Goal: Task Accomplishment & Management: Manage account settings

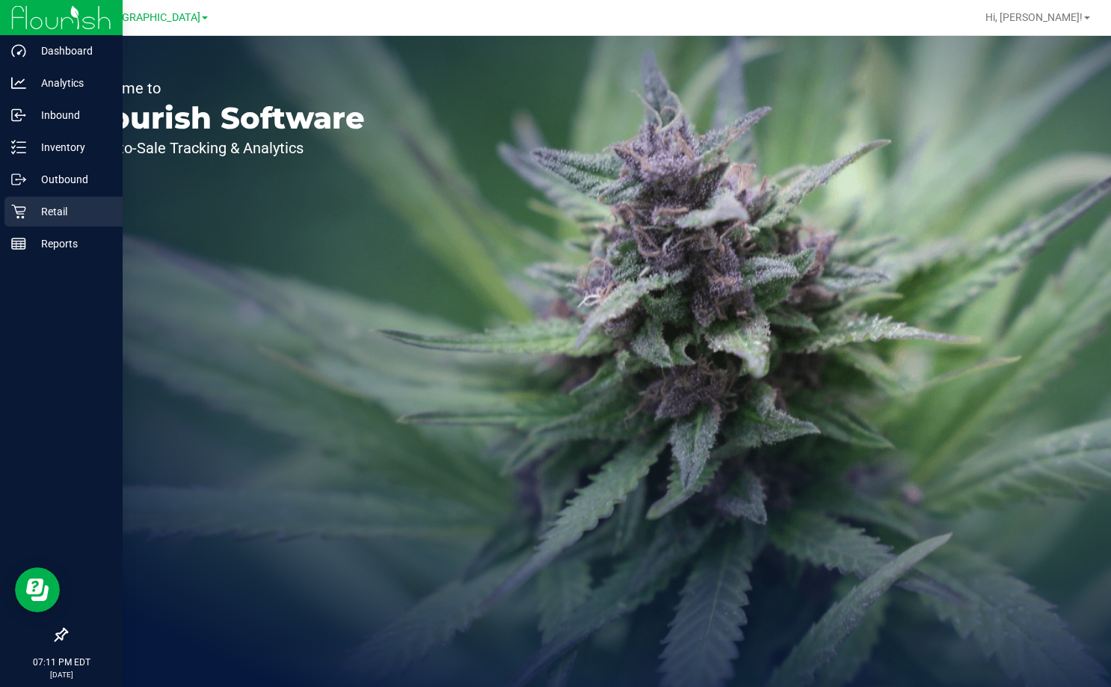
click at [38, 213] on p "Retail" at bounding box center [71, 212] width 90 height 18
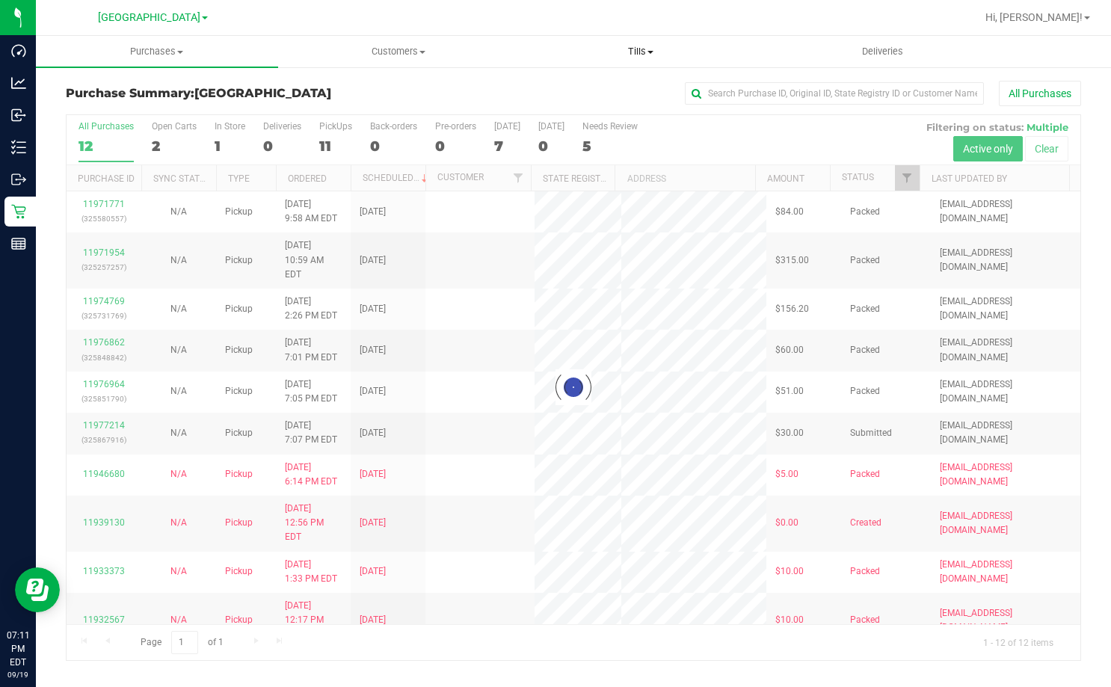
click at [628, 49] on span "Tills" at bounding box center [641, 51] width 241 height 13
click at [621, 82] on li "Manage tills" at bounding box center [641, 91] width 242 height 18
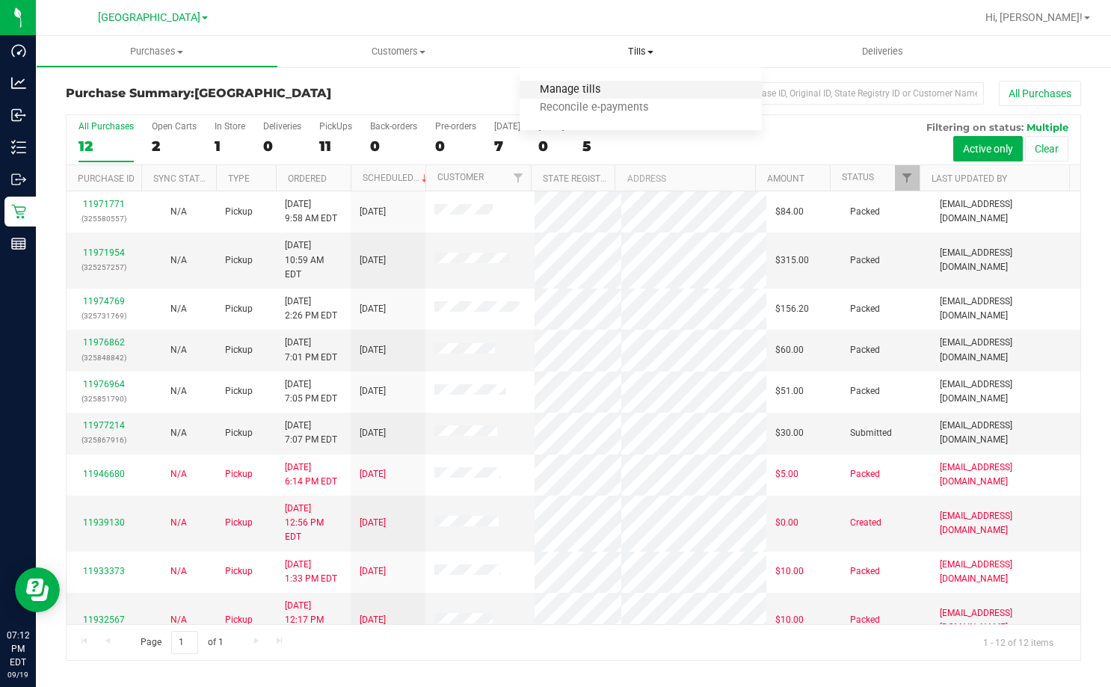
click at [568, 95] on span "Manage tills" at bounding box center [570, 90] width 101 height 13
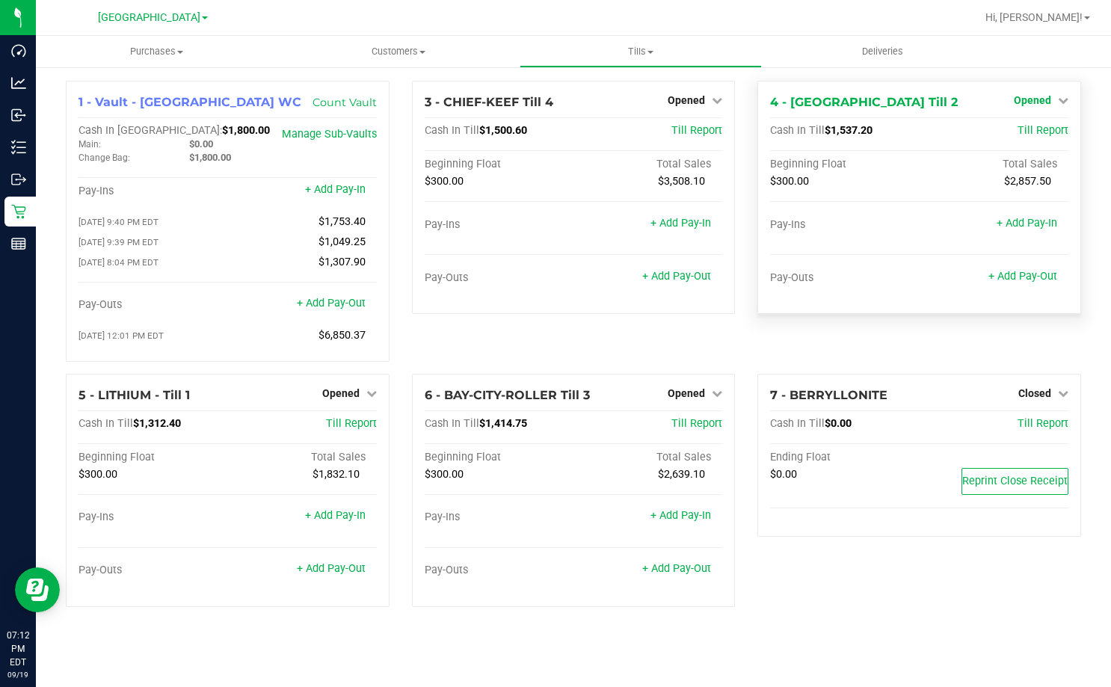
click at [1023, 101] on span "Opened" at bounding box center [1032, 100] width 37 height 12
click at [1025, 131] on link "Close Till" at bounding box center [1034, 132] width 40 height 12
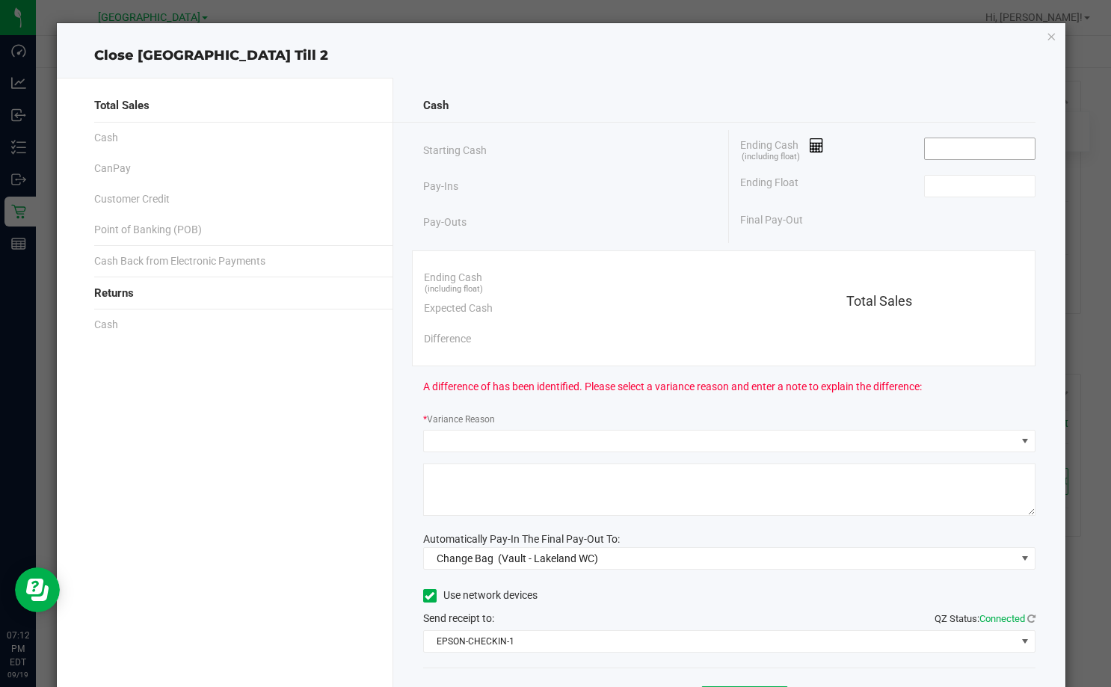
click at [993, 155] on input at bounding box center [980, 148] width 110 height 21
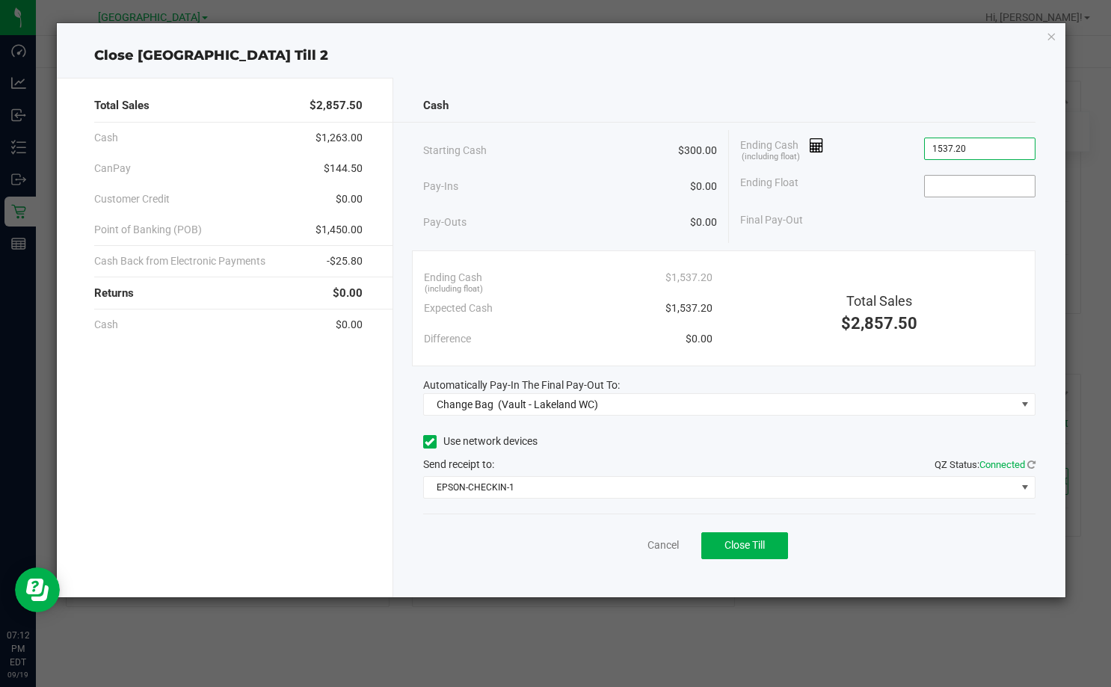
type input "$1,537.20"
click at [974, 183] on input at bounding box center [980, 186] width 110 height 21
type input "$300.00"
click at [841, 191] on div "Ending Float $300.00" at bounding box center [887, 186] width 295 height 37
drag, startPoint x: 1055, startPoint y: 35, endPoint x: 1044, endPoint y: 55, distance: 22.4
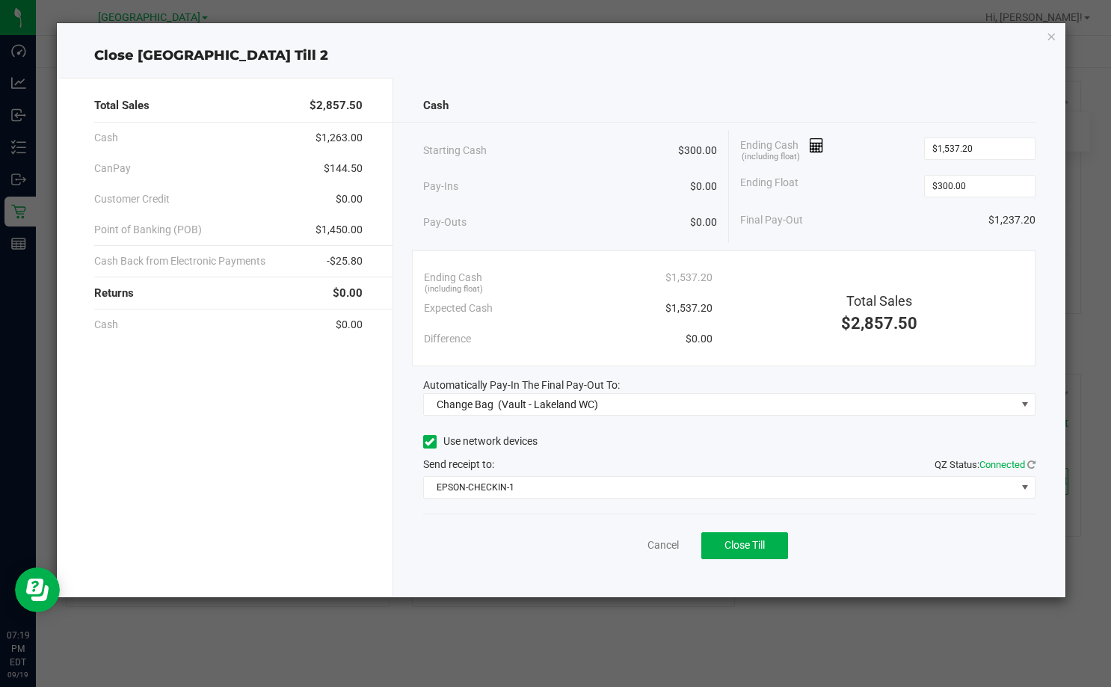
click at [1055, 35] on icon "button" at bounding box center [1051, 36] width 10 height 18
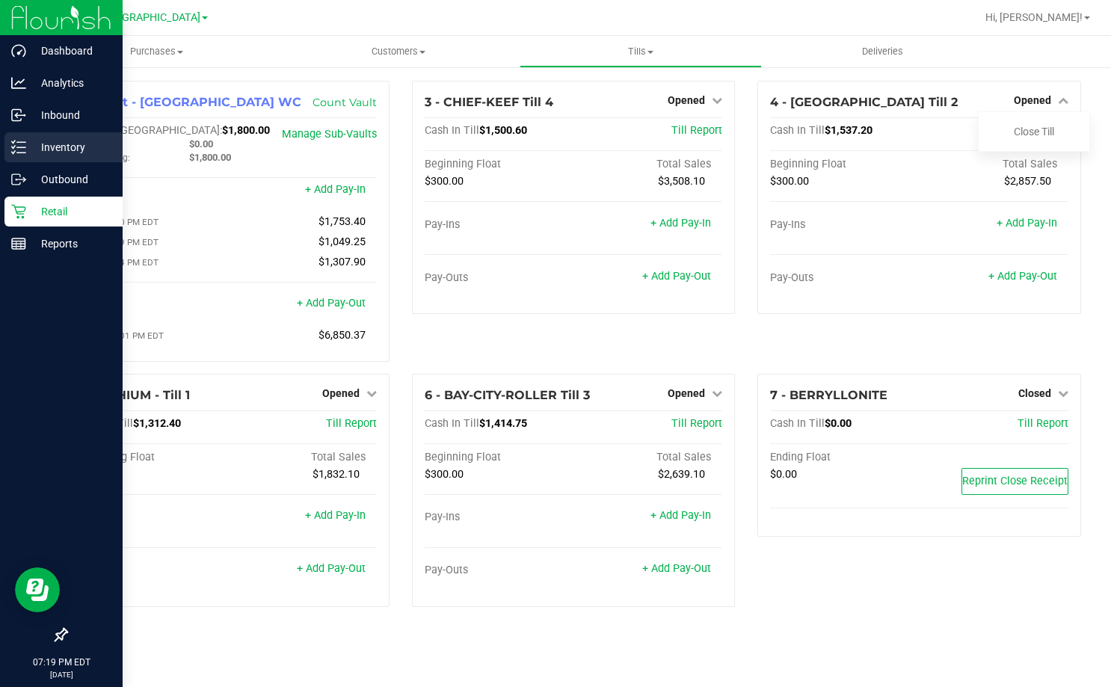
click at [54, 147] on p "Inventory" at bounding box center [71, 147] width 90 height 18
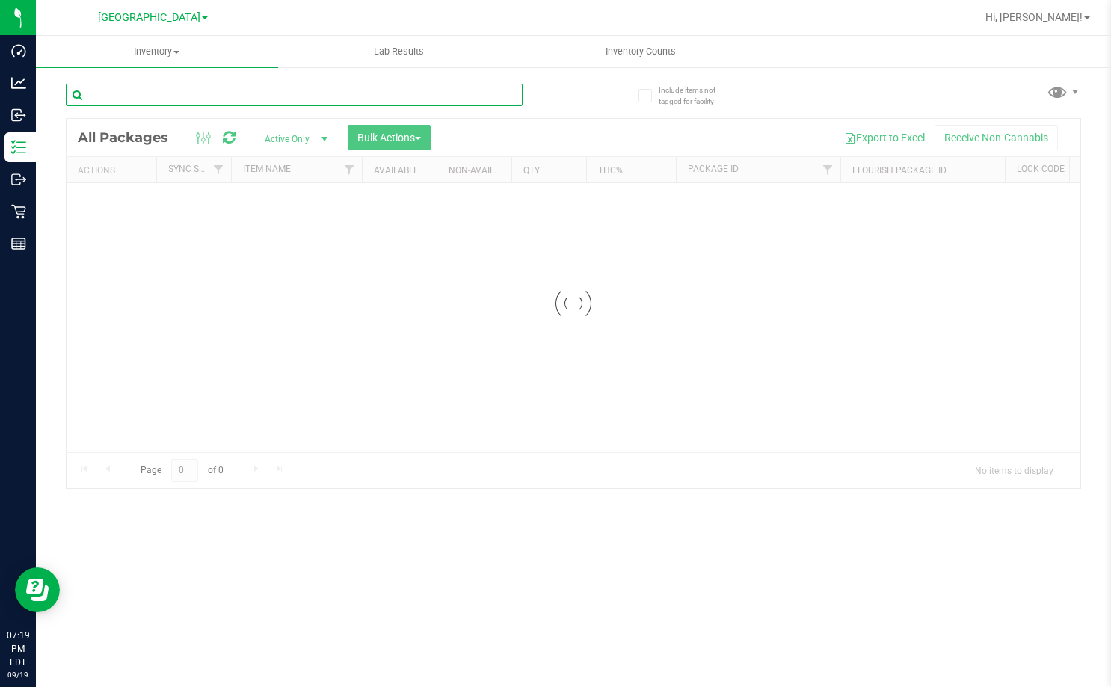
click at [270, 99] on input "text" at bounding box center [294, 95] width 457 height 22
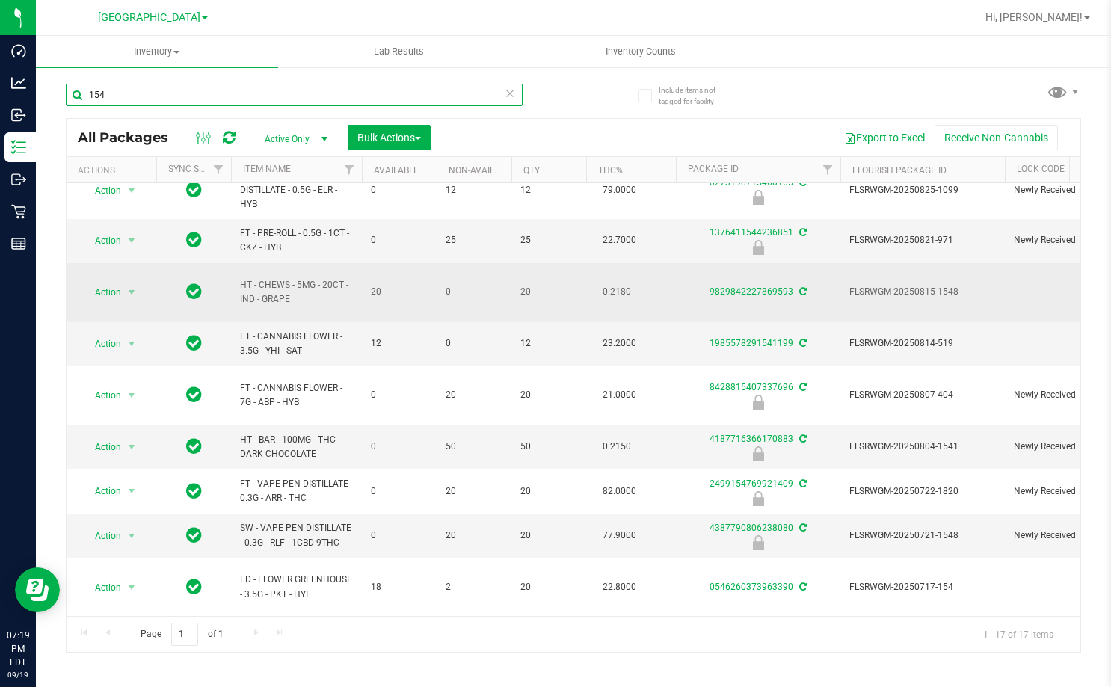
scroll to position [299, 0]
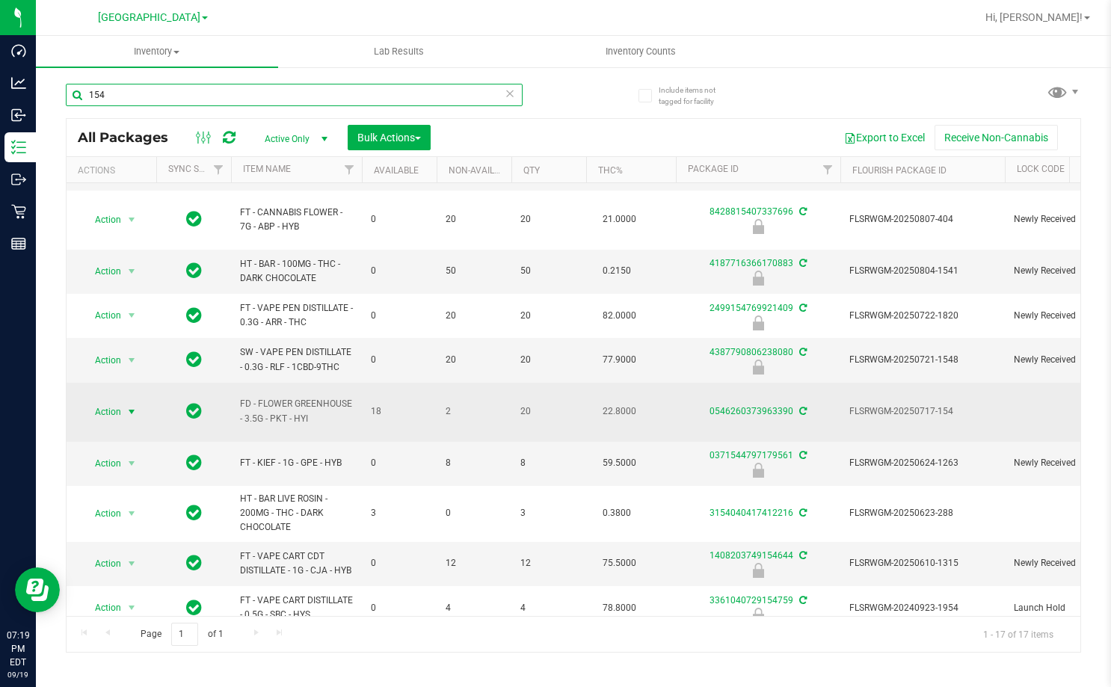
type input "154"
click at [129, 406] on span "select" at bounding box center [132, 412] width 12 height 12
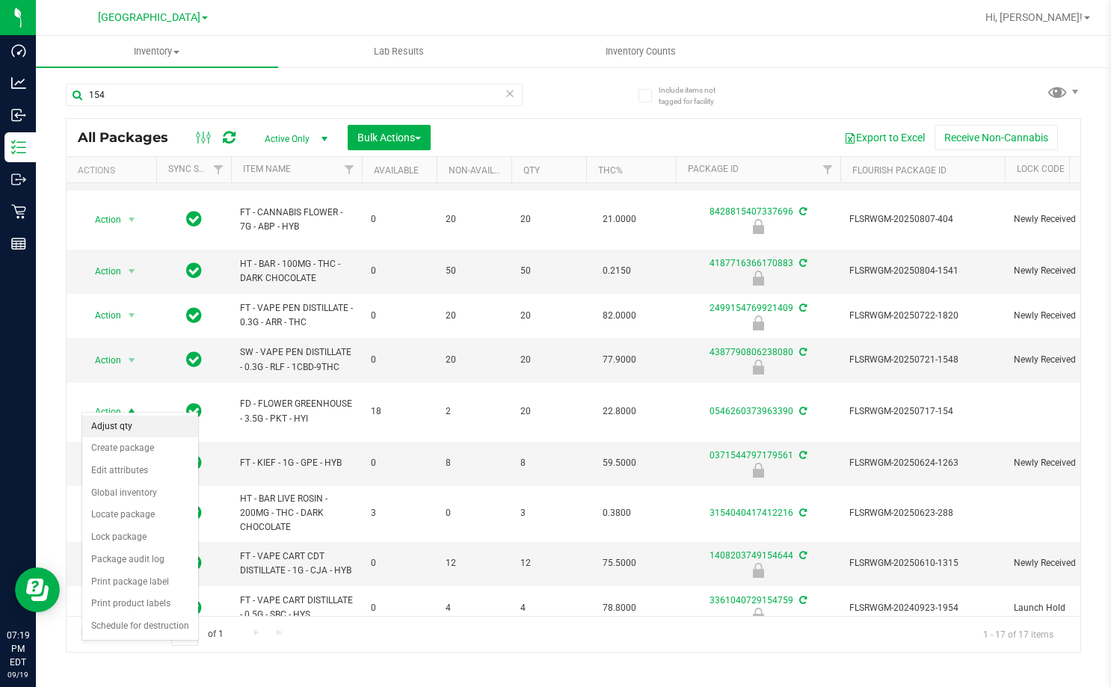
click at [156, 430] on li "Adjust qty" at bounding box center [140, 427] width 116 height 22
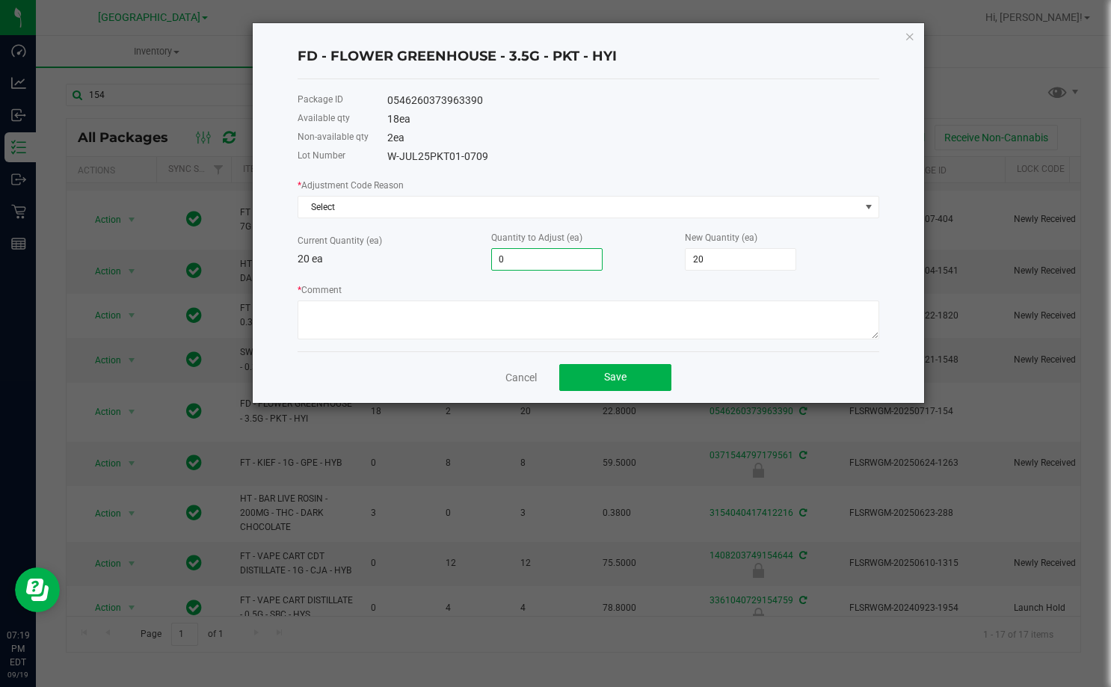
click at [538, 253] on input "0" at bounding box center [547, 259] width 110 height 21
type input "10"
type input "30"
type input "1"
type input "21"
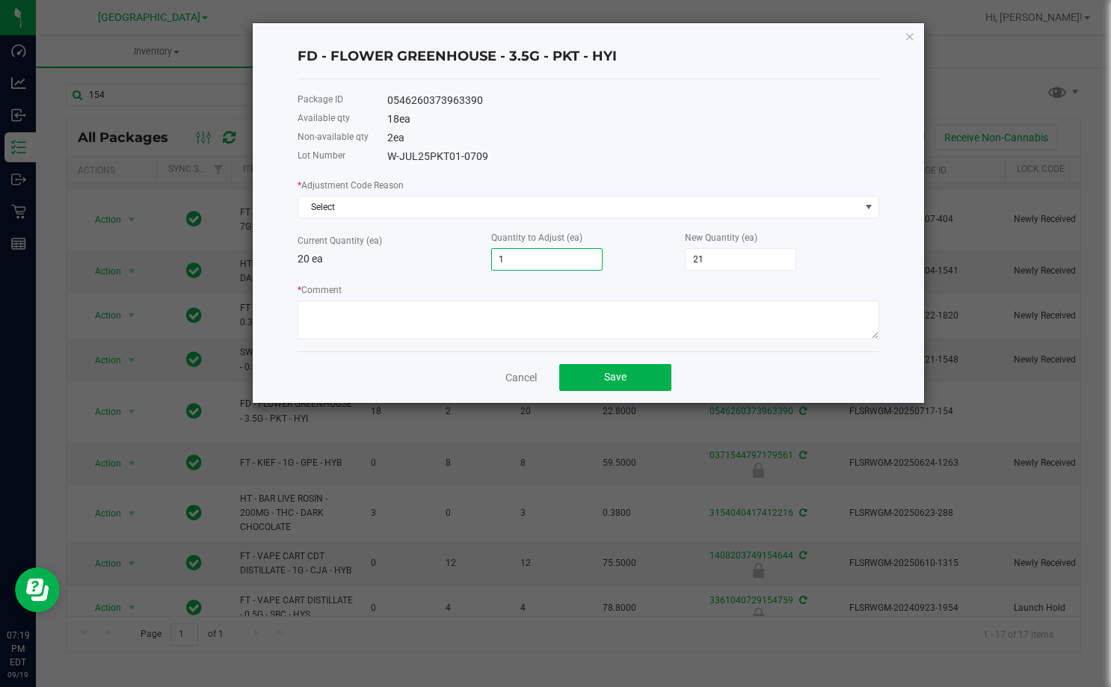
type input "20"
type input "-1"
type input "19"
type input "-1"
click at [574, 321] on textarea "* Comment" at bounding box center [589, 320] width 582 height 39
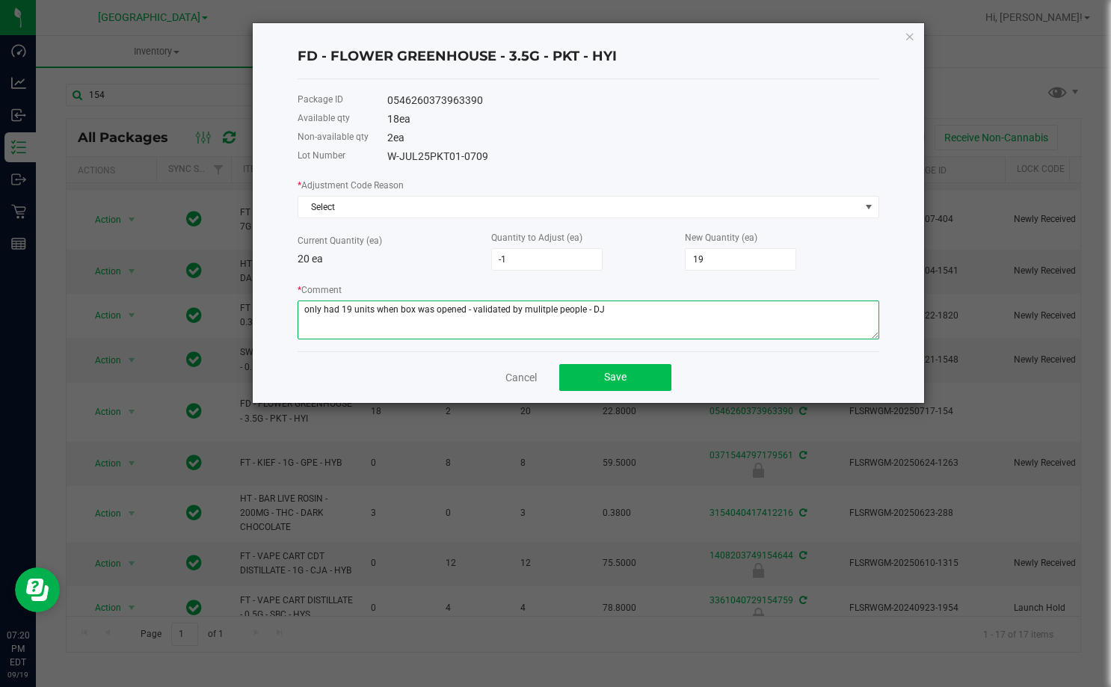
type textarea "only had 19 units when box was opened - validated by mulitple people - DJ"
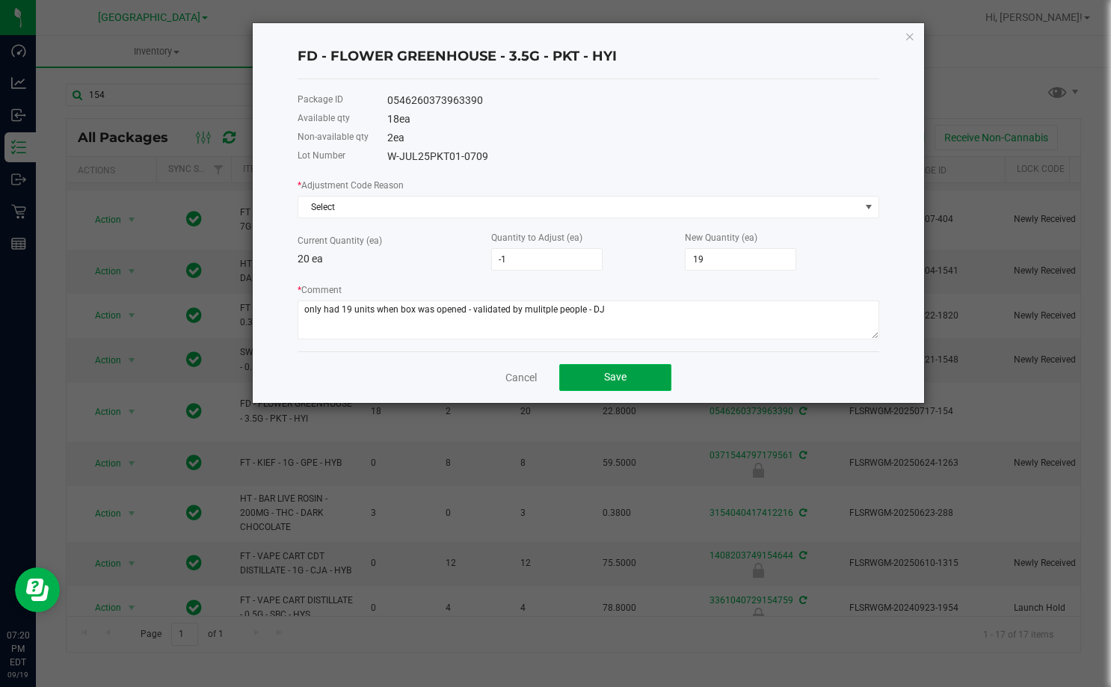
click at [603, 368] on button "Save" at bounding box center [615, 377] width 112 height 27
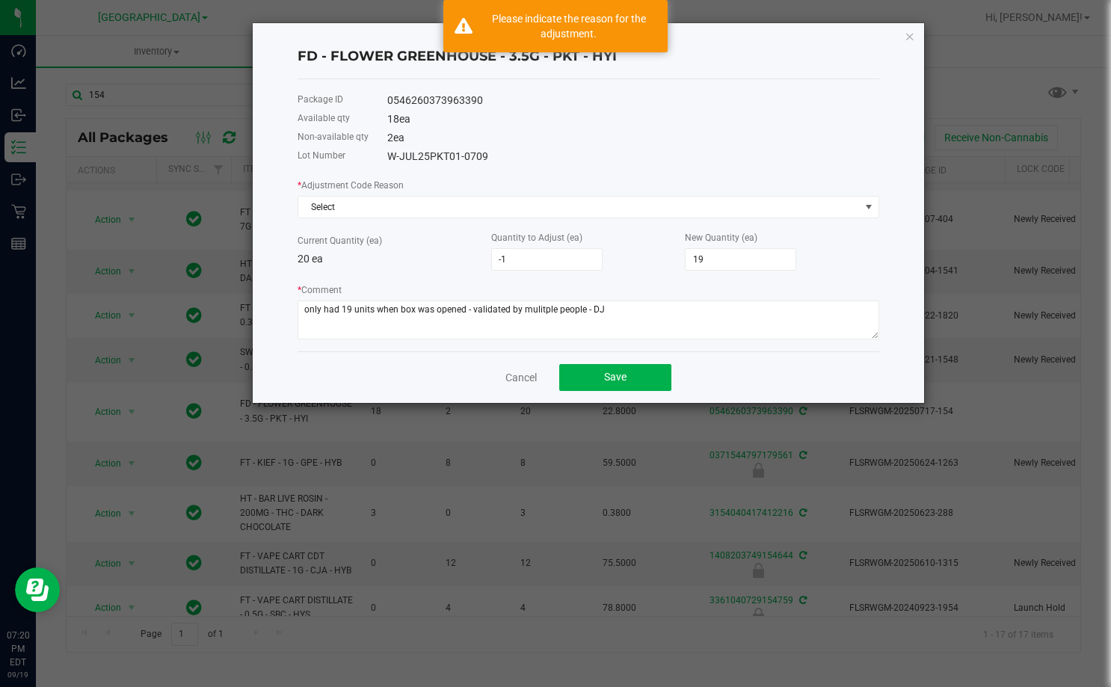
click at [651, 224] on div "* Adjustment Code Reason Select Current Quantity (ea) 20 ea Quantity to Adjust …" at bounding box center [589, 258] width 582 height 162
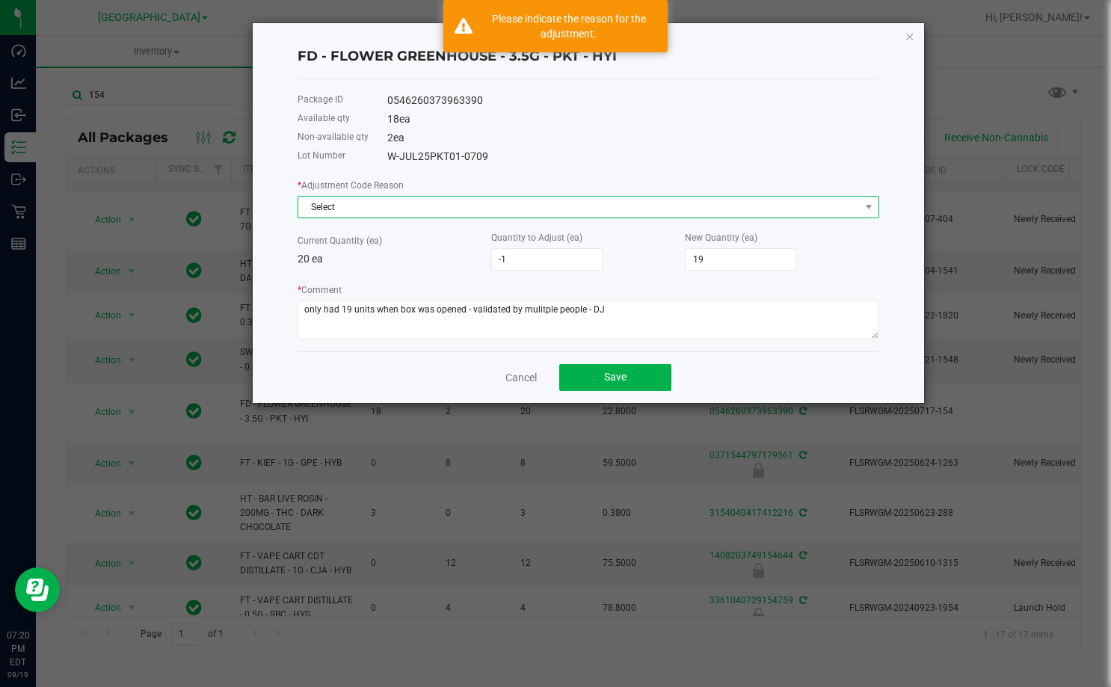
click at [656, 213] on span "Select" at bounding box center [579, 207] width 562 height 21
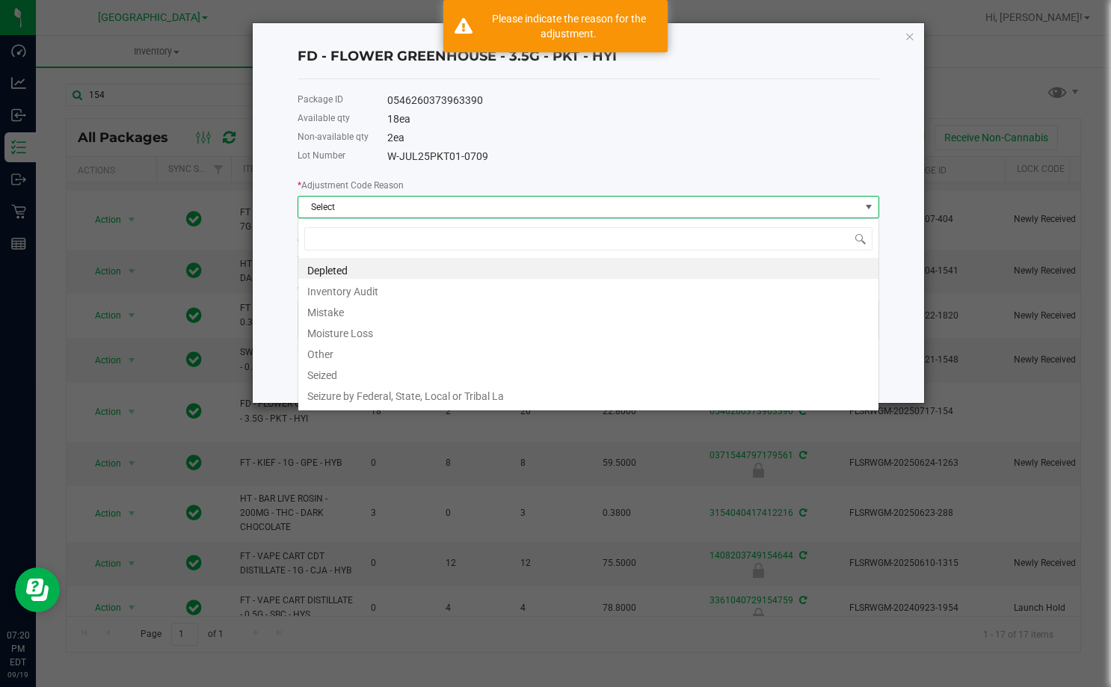
scroll to position [22, 582]
click at [559, 298] on li "Inventory Audit" at bounding box center [588, 289] width 580 height 21
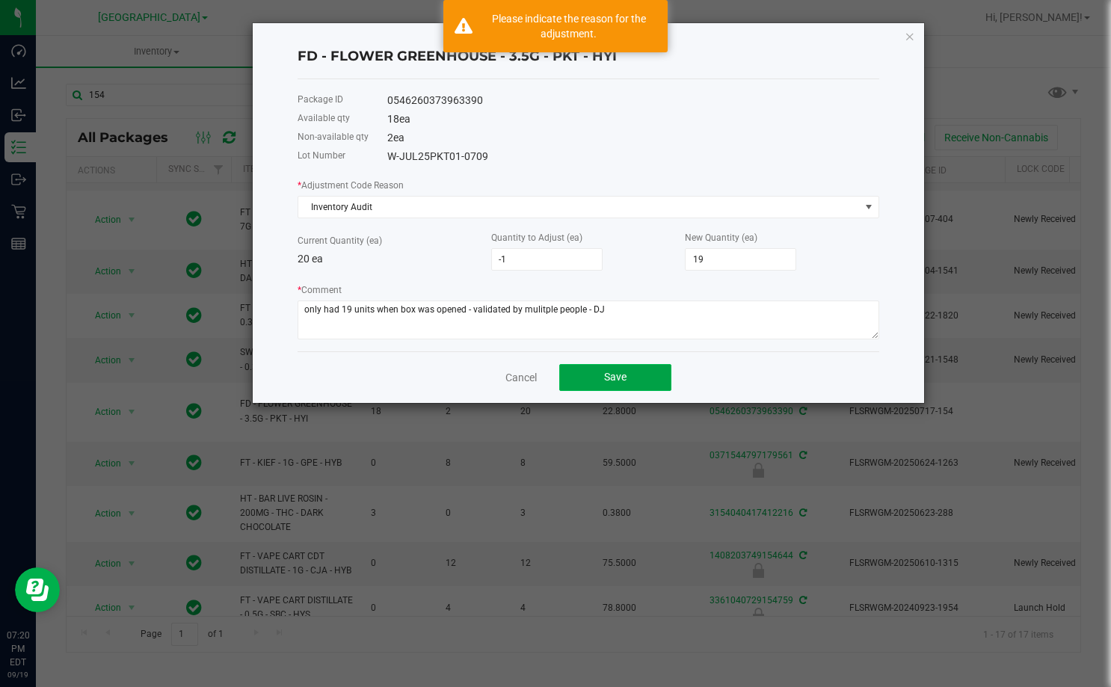
click at [615, 376] on span "Save" at bounding box center [615, 377] width 22 height 12
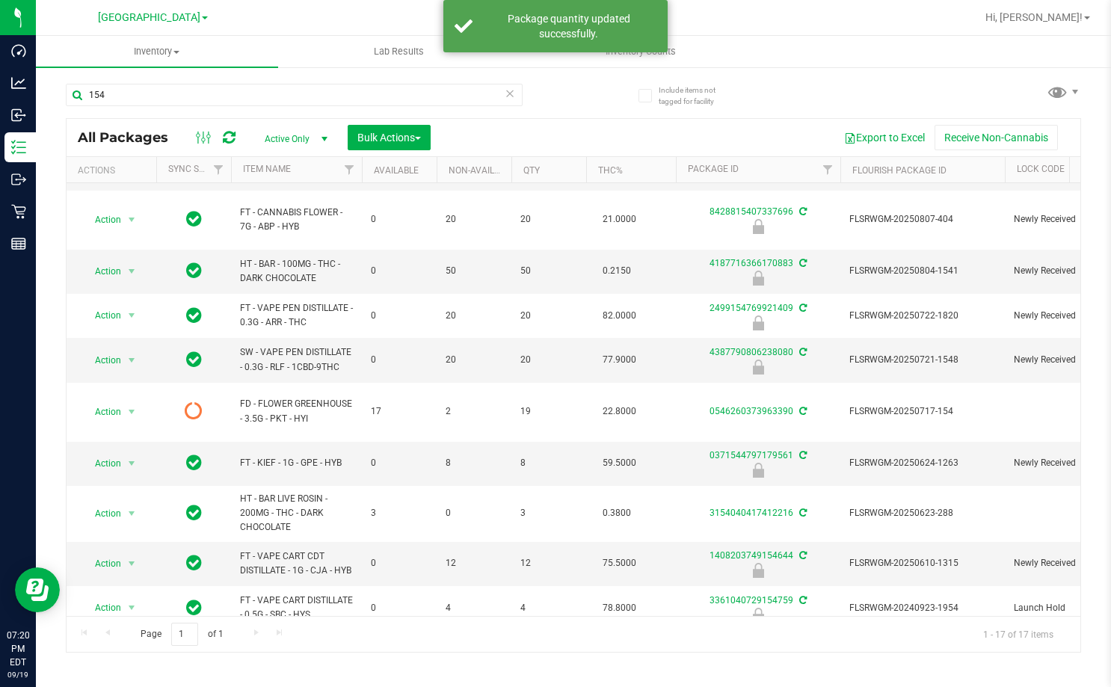
scroll to position [0, 0]
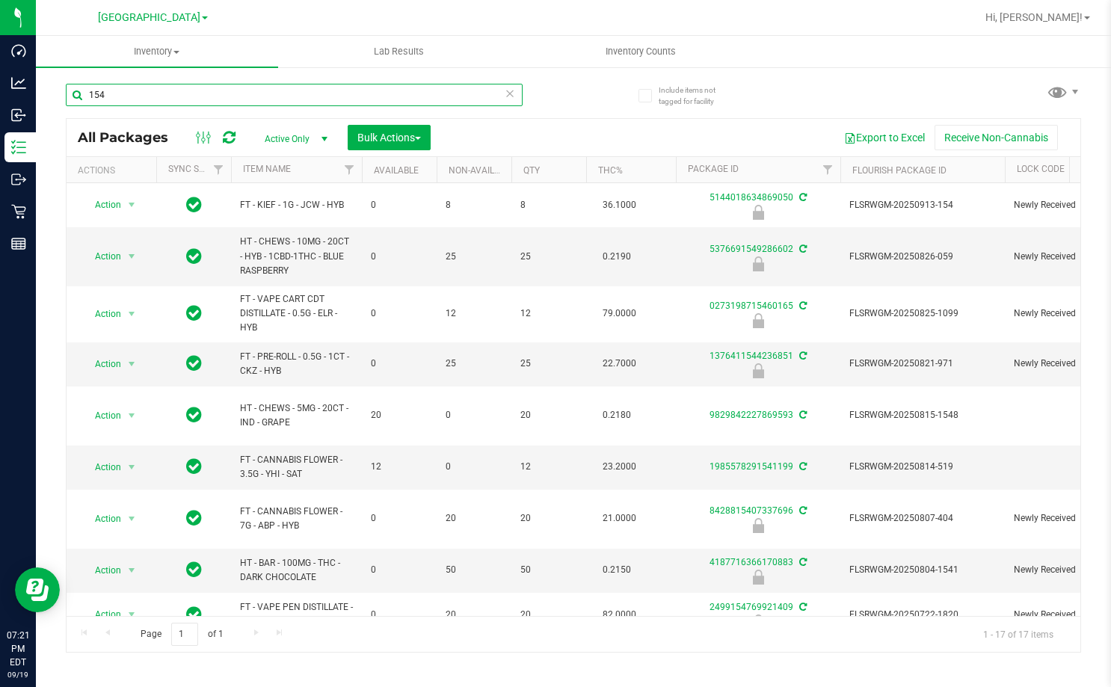
click at [304, 98] on input "154" at bounding box center [294, 95] width 457 height 22
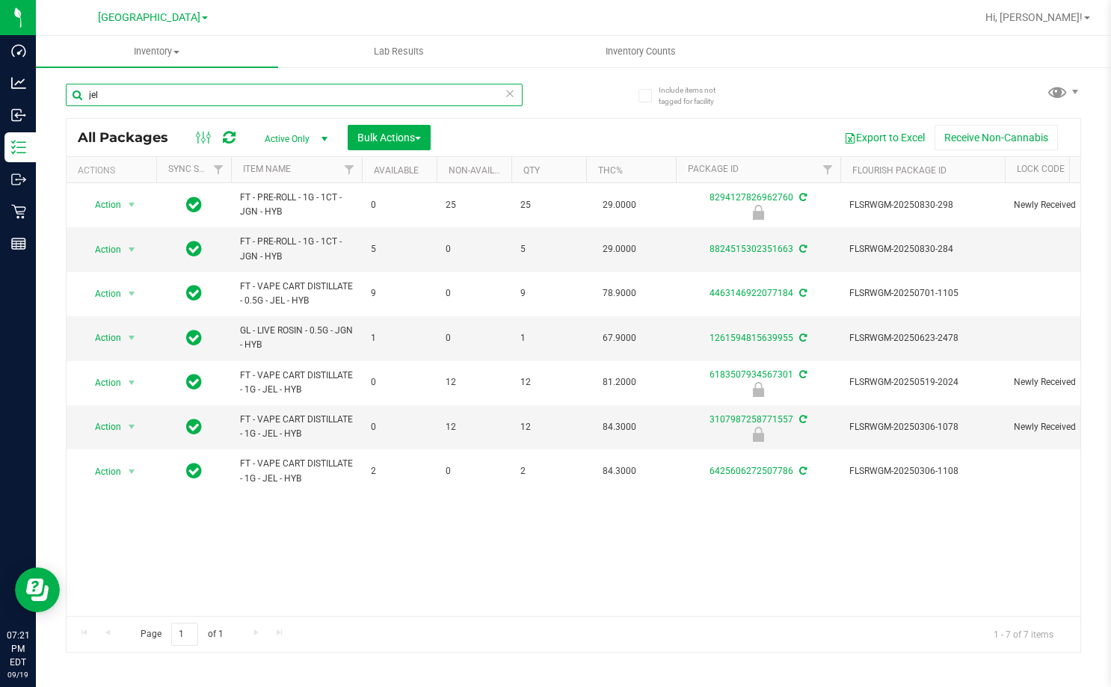
type input "jel"
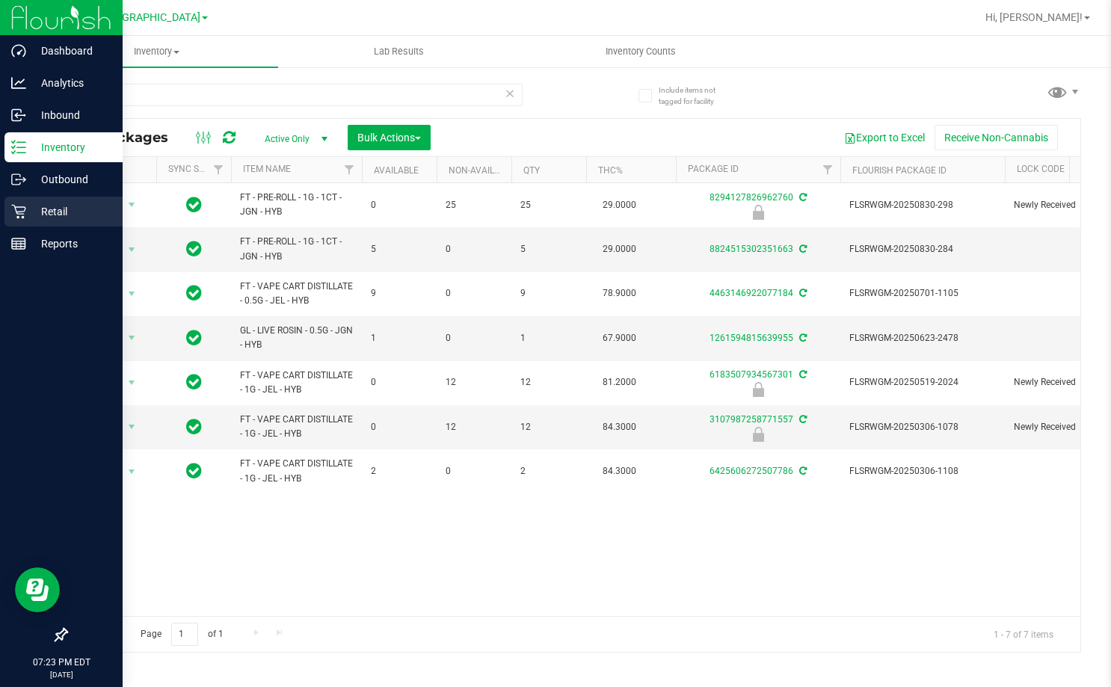
click at [44, 213] on p "Retail" at bounding box center [71, 212] width 90 height 18
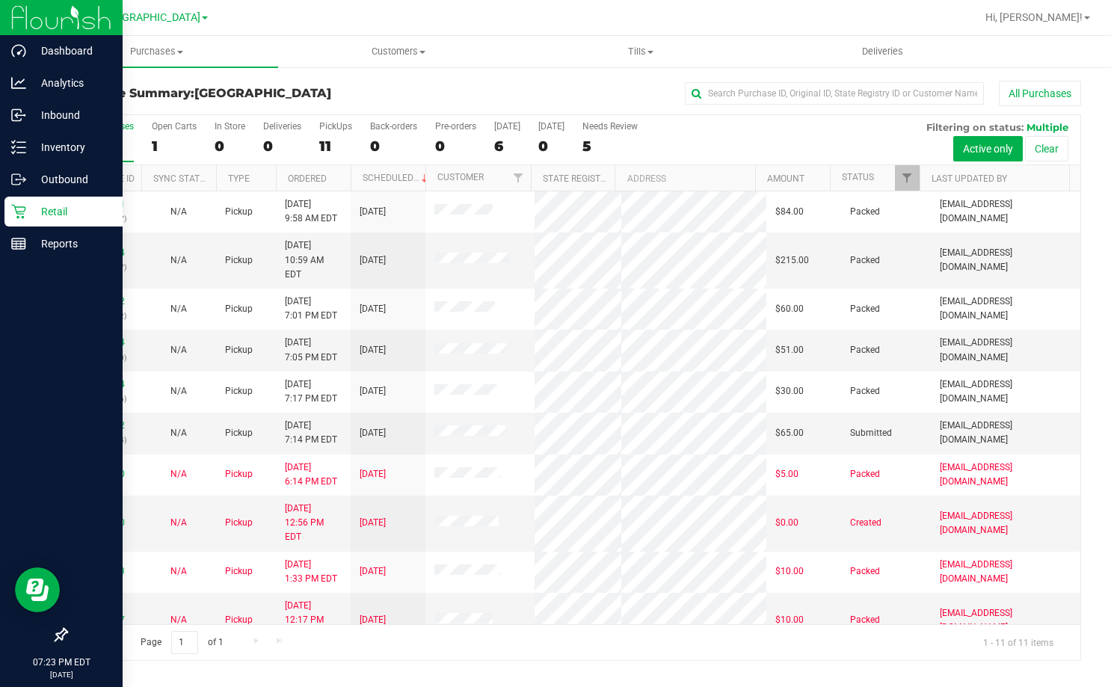
click at [624, 86] on div "All Purchases" at bounding box center [743, 93] width 677 height 25
click at [645, 52] on span "Tills" at bounding box center [641, 51] width 241 height 13
click at [683, 24] on div at bounding box center [622, 17] width 708 height 29
click at [636, 57] on span "Tills" at bounding box center [641, 51] width 242 height 13
click at [615, 96] on span "Manage tills" at bounding box center [570, 90] width 101 height 13
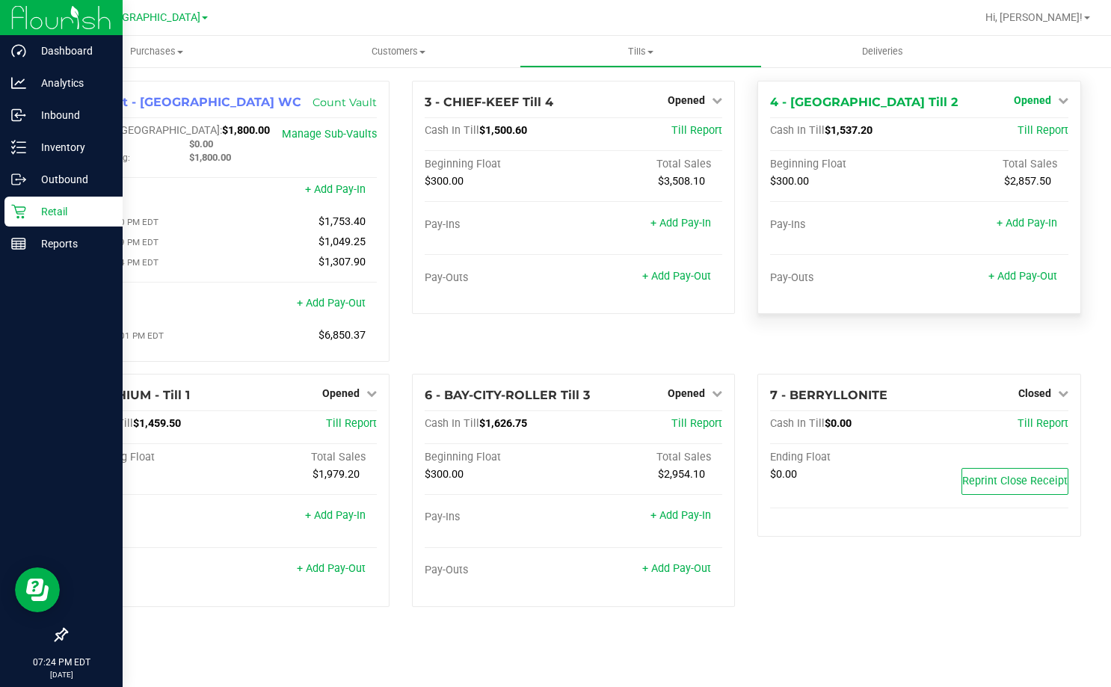
click at [1043, 102] on span "Opened" at bounding box center [1032, 100] width 37 height 12
click at [1037, 130] on link "Close Till" at bounding box center [1034, 132] width 40 height 12
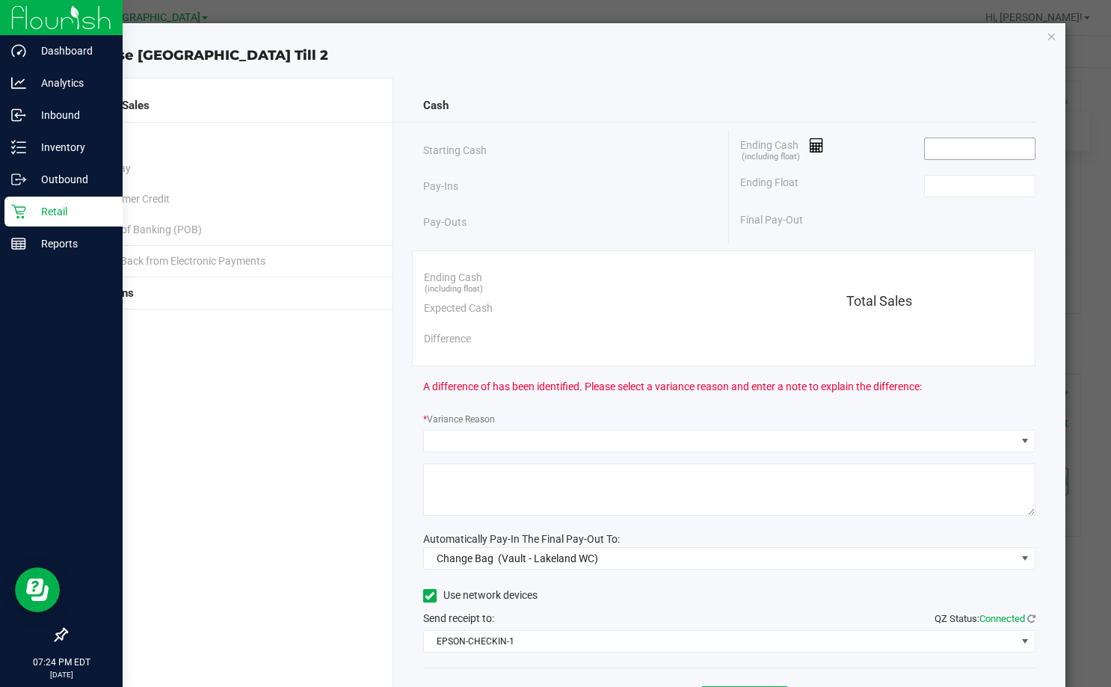
click at [974, 149] on input at bounding box center [980, 148] width 110 height 21
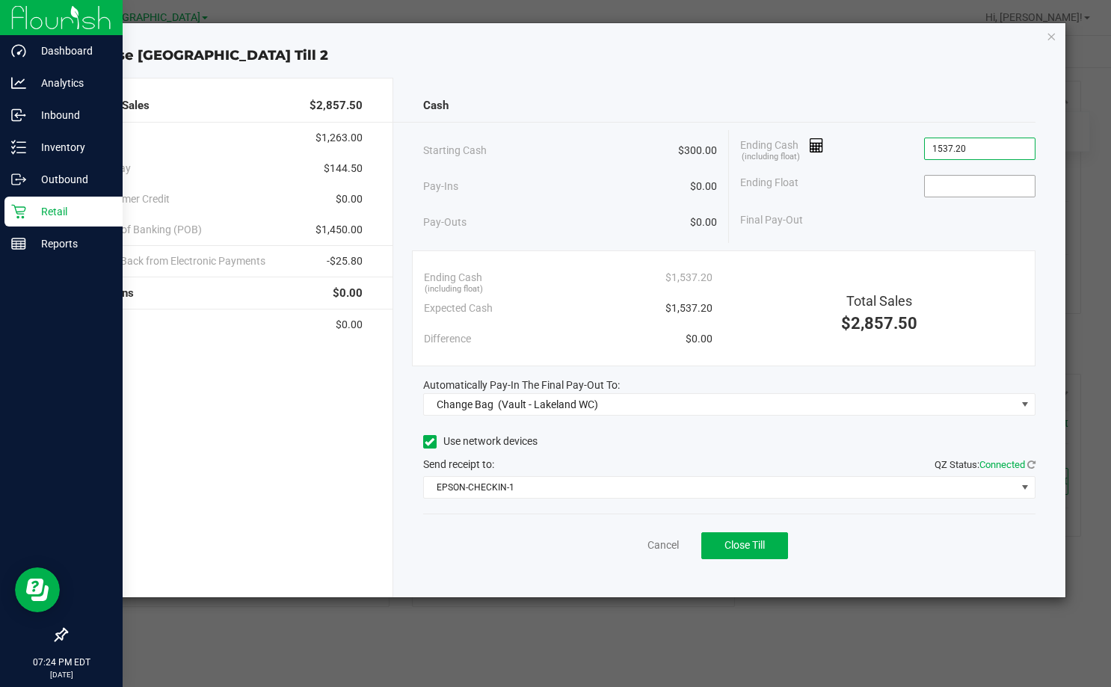
type input "$1,537.20"
click at [991, 183] on input at bounding box center [980, 186] width 110 height 21
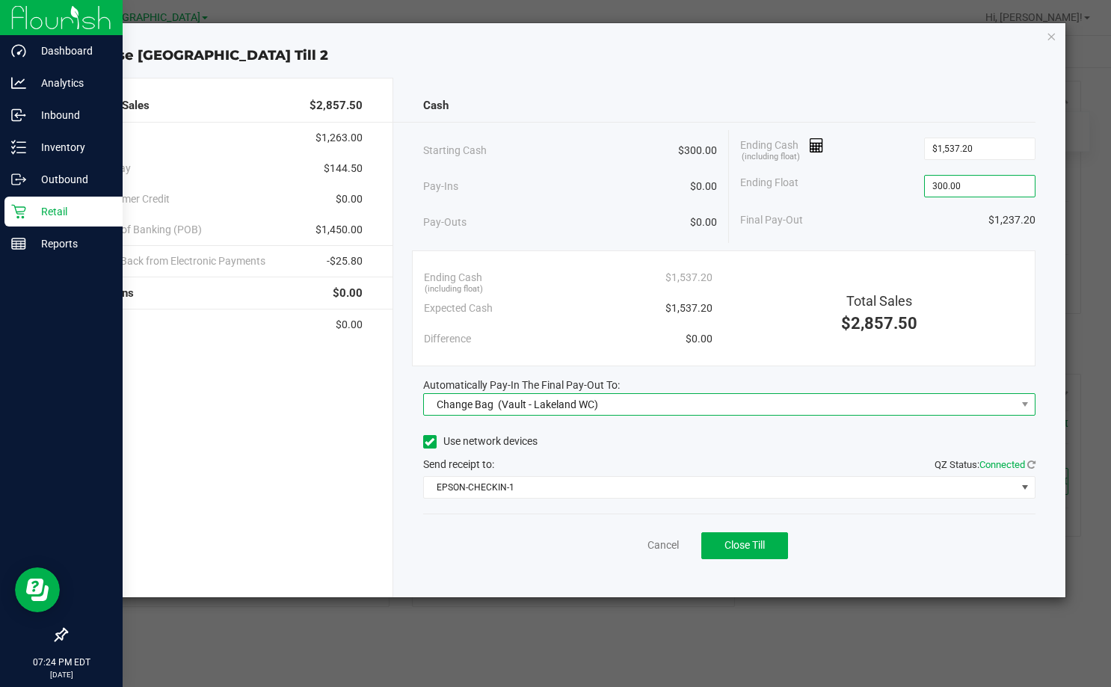
type input "$300.00"
click at [742, 404] on span "Change Bag (Vault - Lakeland WC)" at bounding box center [720, 404] width 592 height 21
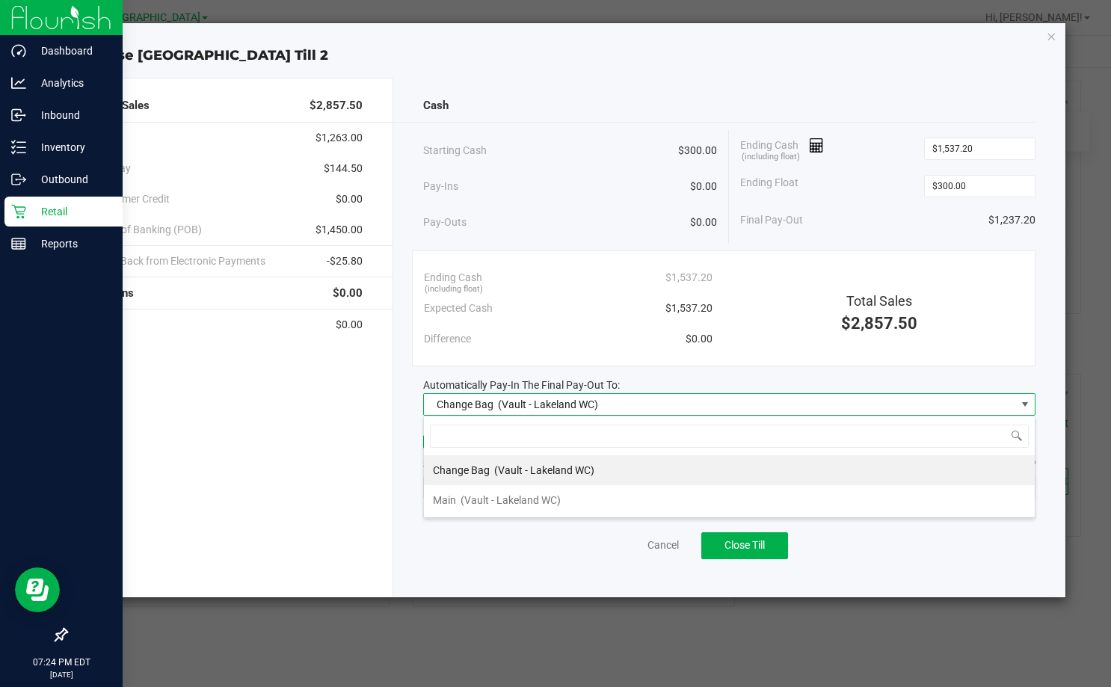
scroll to position [22, 613]
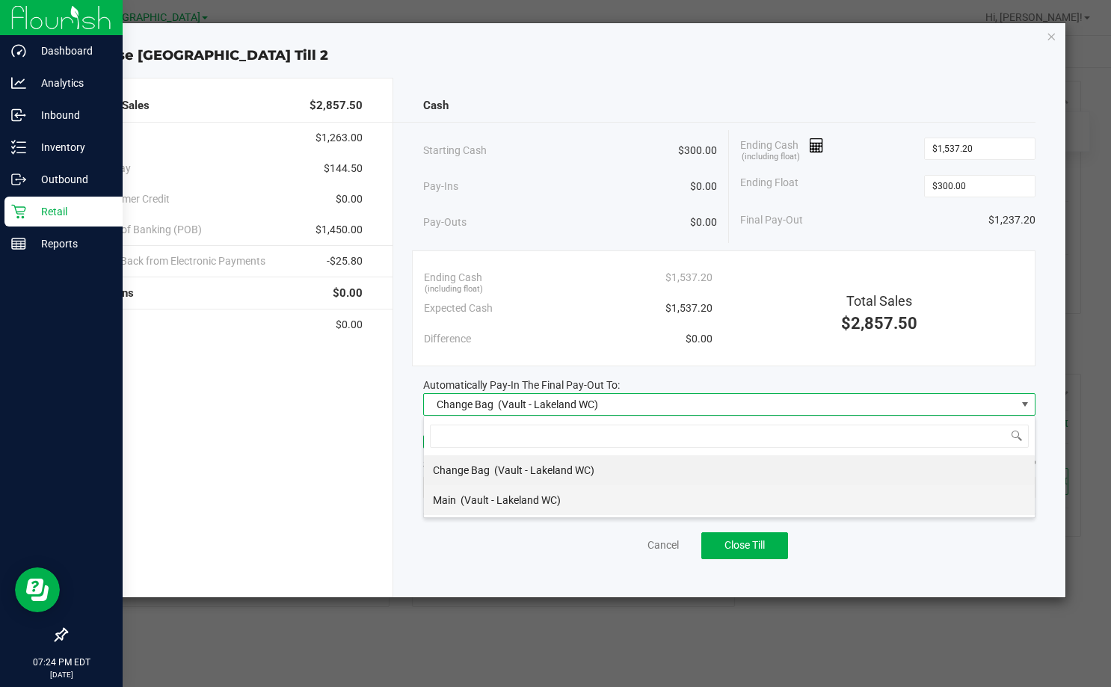
click at [691, 491] on li "Main (Vault - Lakeland WC)" at bounding box center [729, 500] width 611 height 30
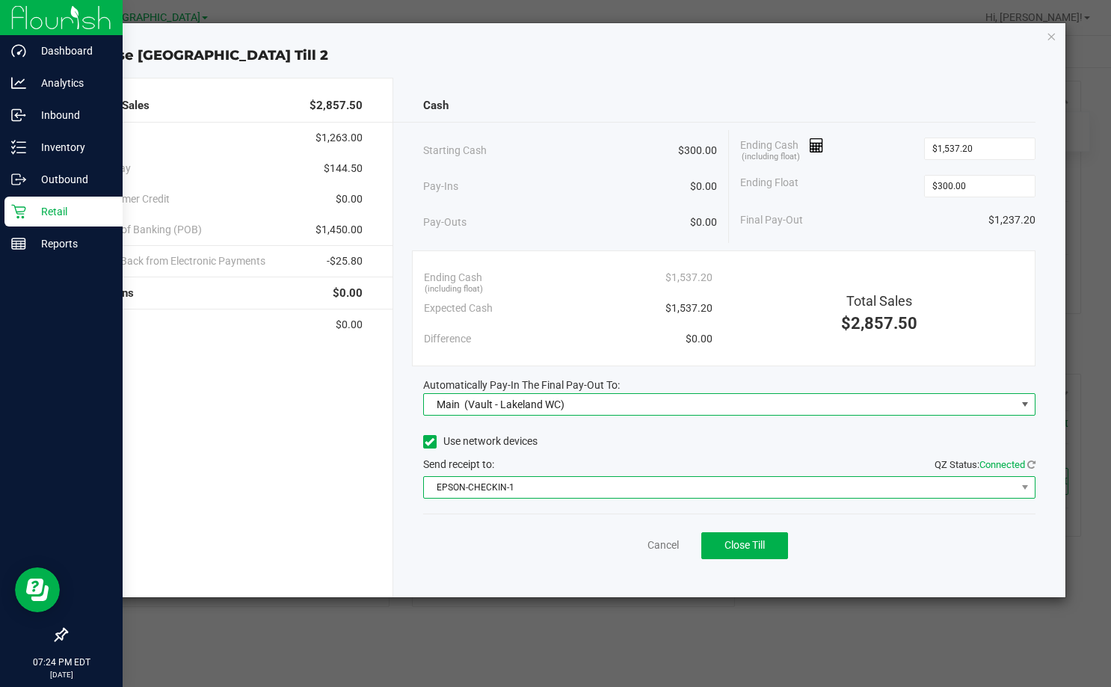
click at [690, 492] on span "EPSON-CHECKIN-1" at bounding box center [720, 487] width 592 height 21
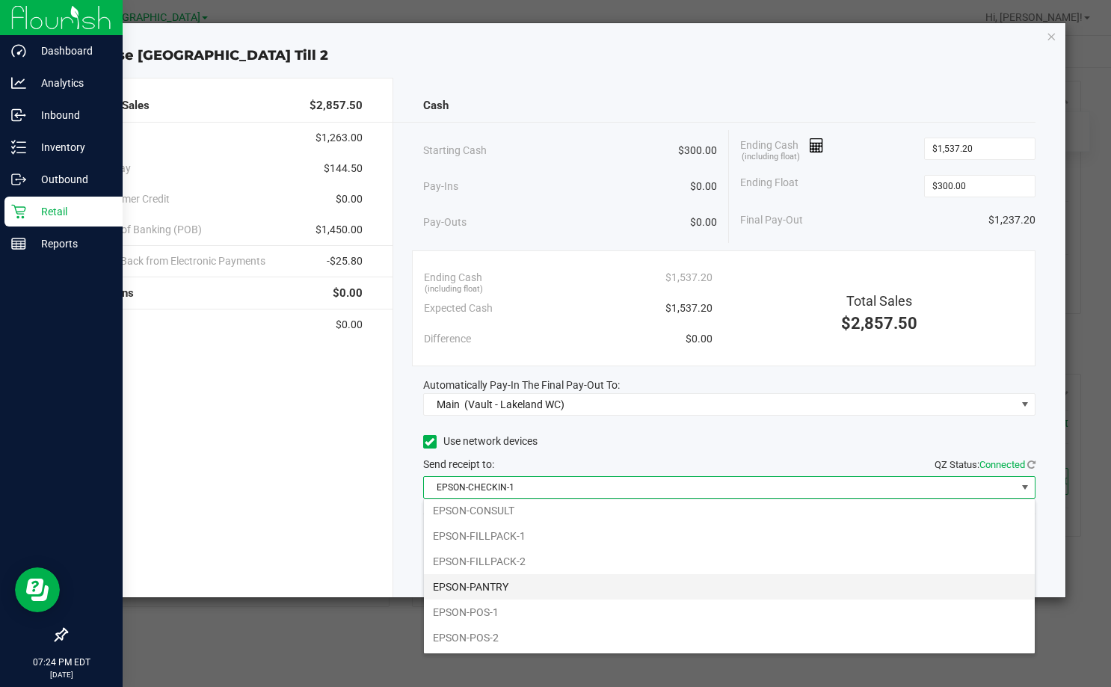
scroll to position [30, 0]
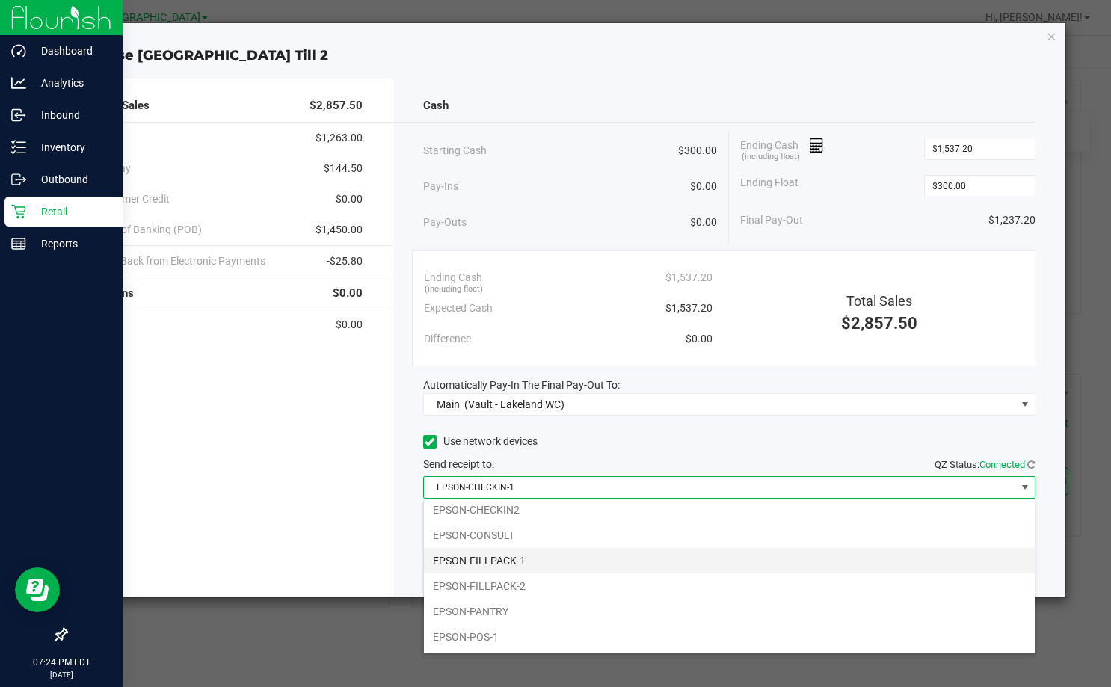
click at [697, 553] on li "EPSON-FILLPACK-1" at bounding box center [729, 560] width 611 height 25
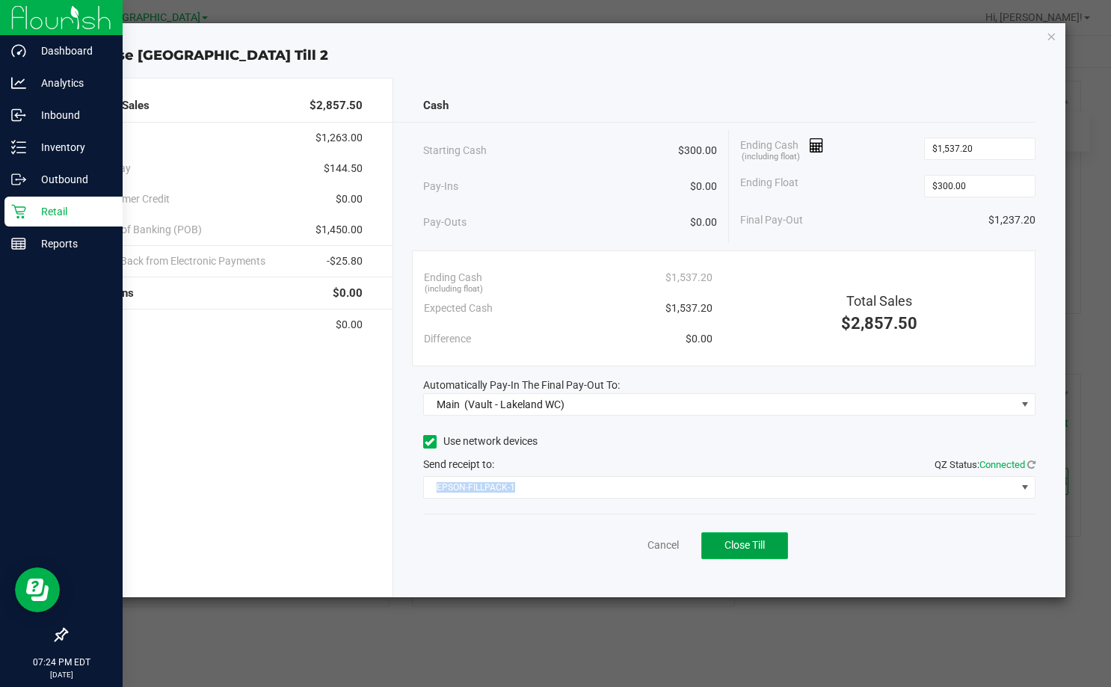
click at [739, 552] on button "Close Till" at bounding box center [744, 545] width 87 height 27
click at [1048, 37] on icon "button" at bounding box center [1051, 36] width 10 height 18
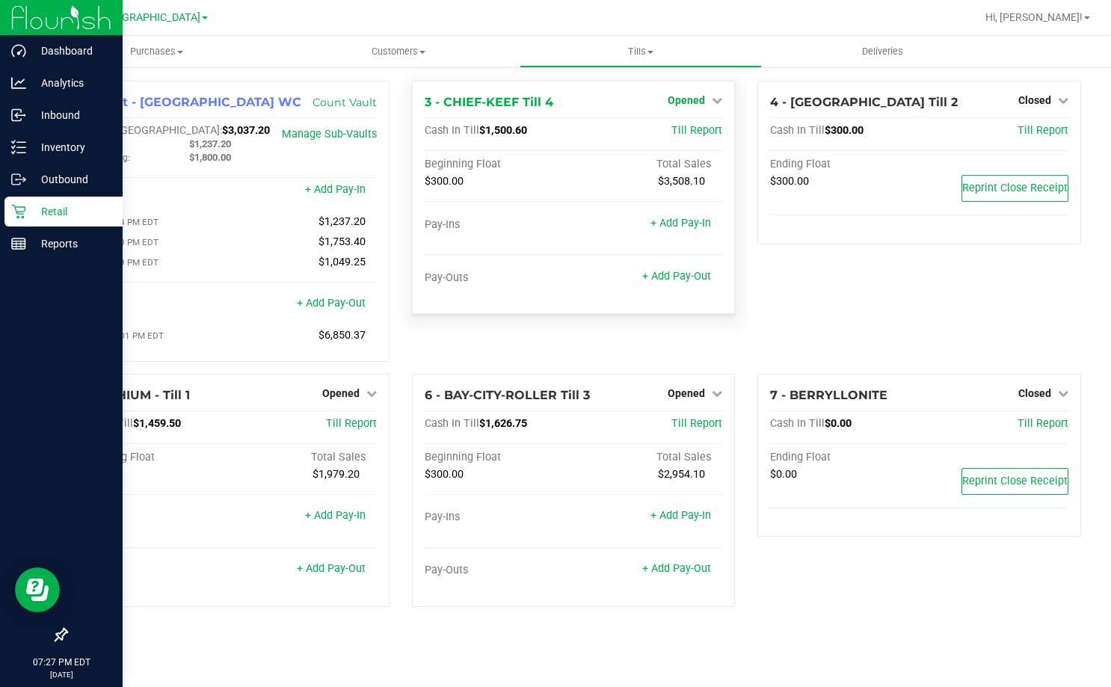
click at [702, 97] on span "Opened" at bounding box center [686, 100] width 37 height 12
click at [696, 127] on link "Close Till" at bounding box center [689, 132] width 40 height 12
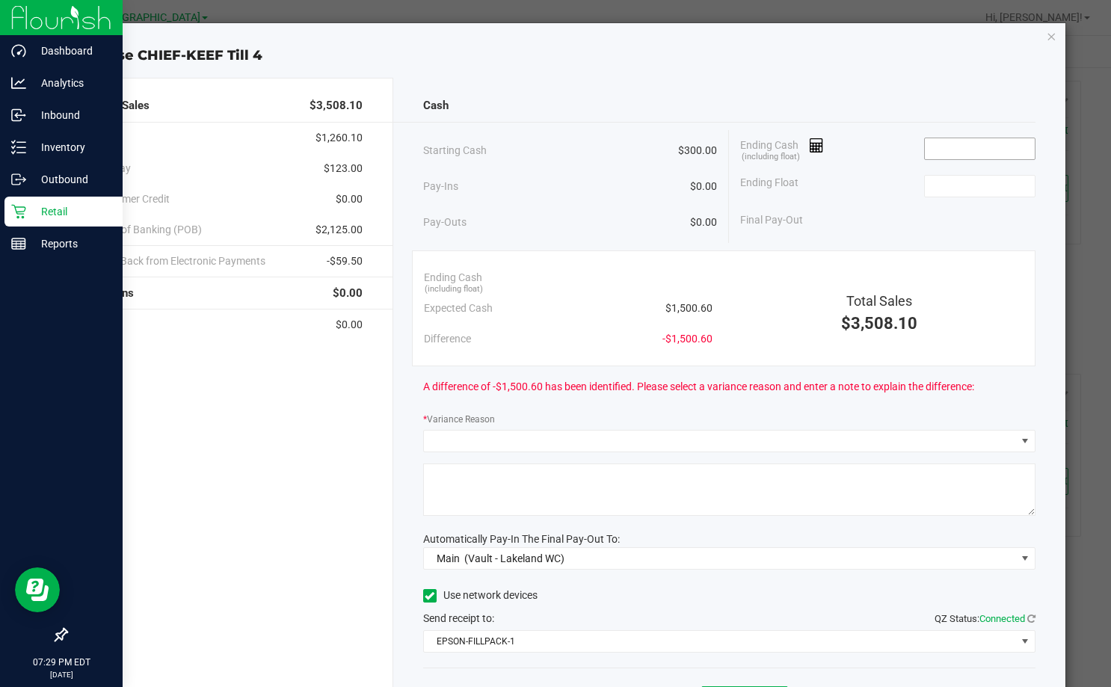
click at [973, 138] on input at bounding box center [980, 148] width 110 height 21
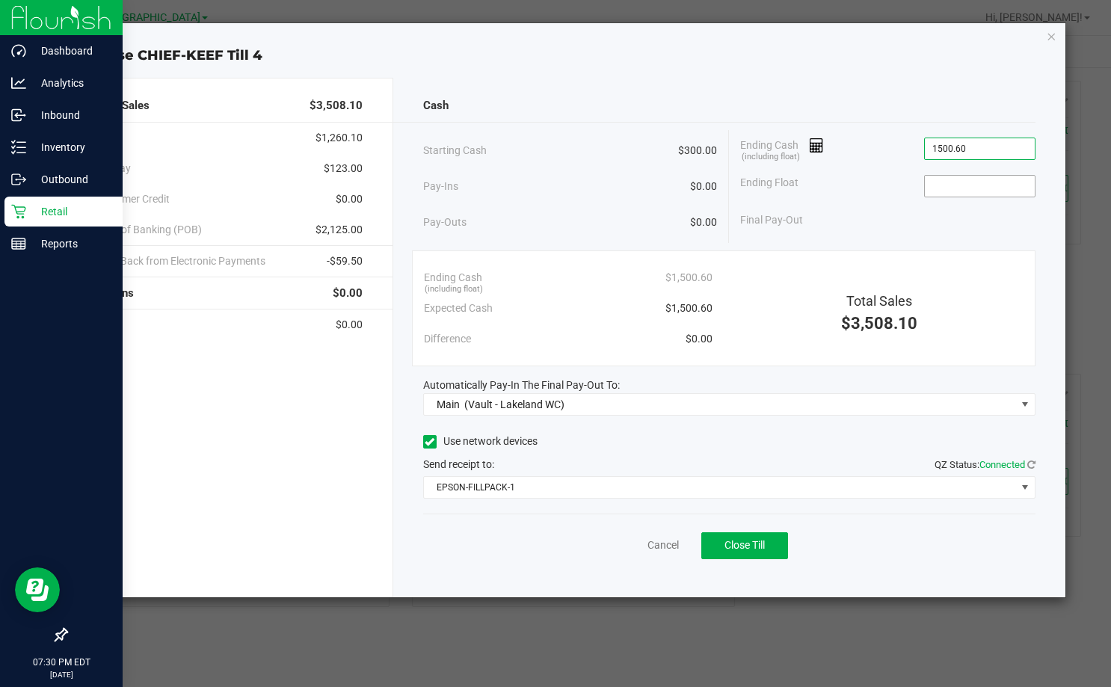
type input "$1,500.60"
click at [960, 195] on input at bounding box center [980, 186] width 110 height 21
type input "$300.00"
click at [848, 222] on div "Final Pay-Out $1,200.60" at bounding box center [887, 220] width 295 height 31
